Goal: Find specific page/section: Find specific page/section

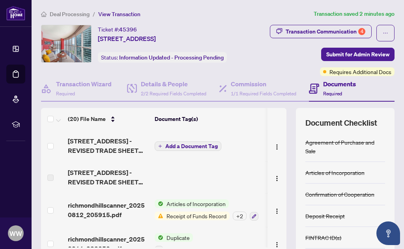
click at [337, 31] on div "Transaction Communication 4" at bounding box center [326, 31] width 80 height 13
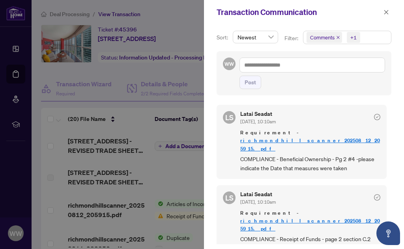
click at [388, 12] on icon "close" at bounding box center [387, 12] width 6 height 6
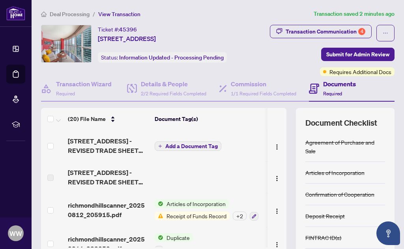
click at [107, 148] on span "[STREET_ADDRESS] - REVISED TRADE SHEET FOR [PERSON_NAME].pdf" at bounding box center [108, 146] width 81 height 19
click at [69, 15] on span "Deal Processing" at bounding box center [70, 14] width 40 height 7
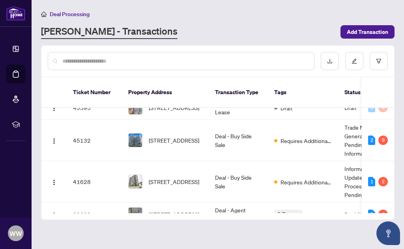
scroll to position [54, 0]
click at [179, 177] on span "[STREET_ADDRESS]" at bounding box center [174, 181] width 51 height 9
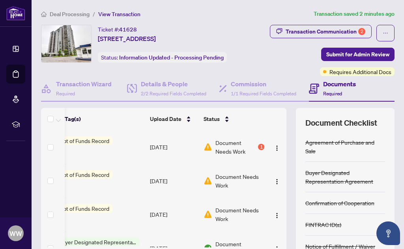
scroll to position [0, 115]
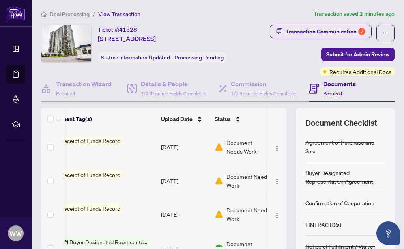
click at [338, 32] on div "Transaction Communication 2" at bounding box center [326, 31] width 80 height 13
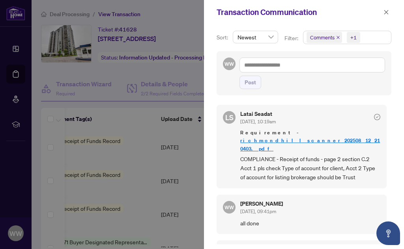
click at [382, 13] on button "button" at bounding box center [386, 11] width 10 height 9
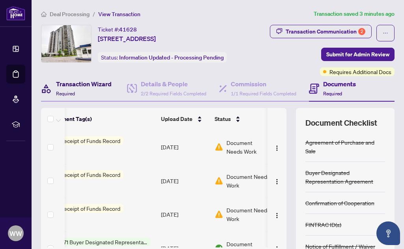
click at [51, 97] on span at bounding box center [46, 88] width 11 height 19
